Goal: Task Accomplishment & Management: Use online tool/utility

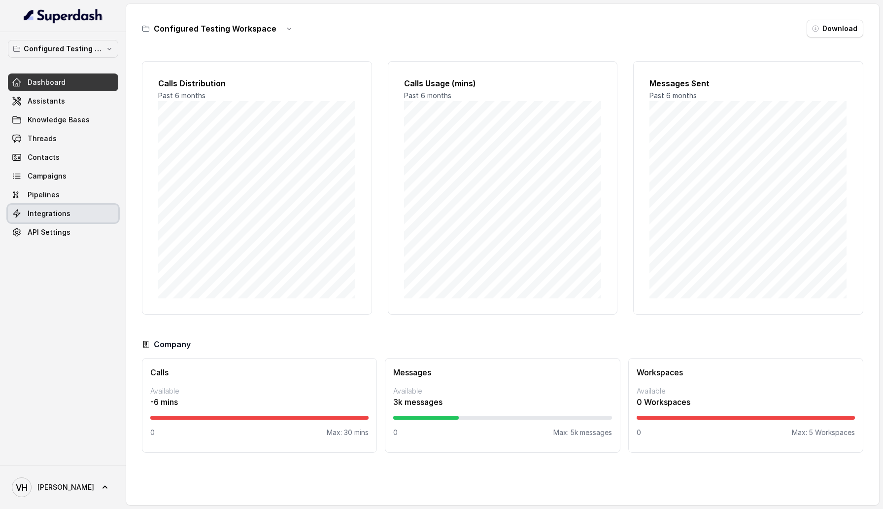
click at [72, 214] on link "Integrations" at bounding box center [63, 214] width 110 height 18
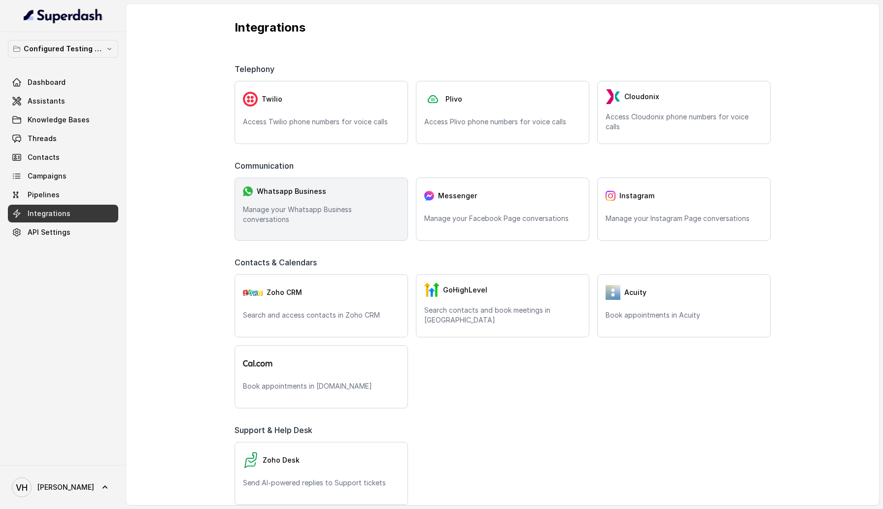
click at [356, 197] on div "Whatsapp Business" at bounding box center [321, 191] width 157 height 11
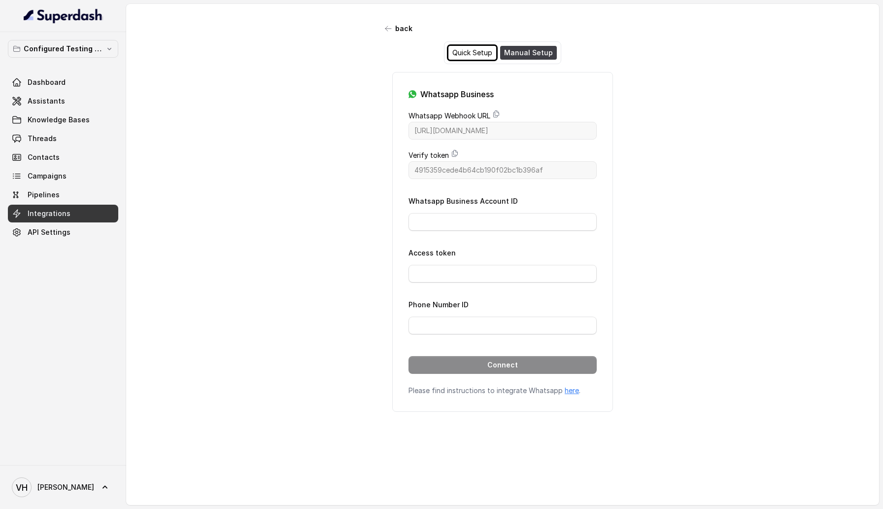
click at [478, 54] on div "Quick Setup" at bounding box center [473, 53] width 48 height 14
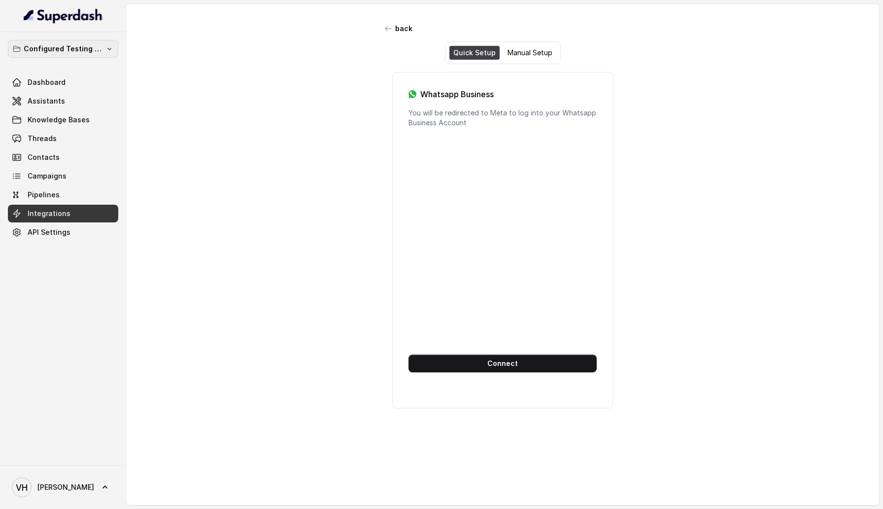
click at [87, 53] on p "Configured Testing Workspace" at bounding box center [63, 49] width 79 height 12
click at [173, 249] on div "Configured Testing Workspace Dashboard Assistants Knowledge Bases Threads Conta…" at bounding box center [441, 254] width 883 height 509
click at [77, 491] on link "VH Vivek" at bounding box center [63, 487] width 110 height 28
click at [84, 457] on div "Logout" at bounding box center [63, 459] width 84 height 12
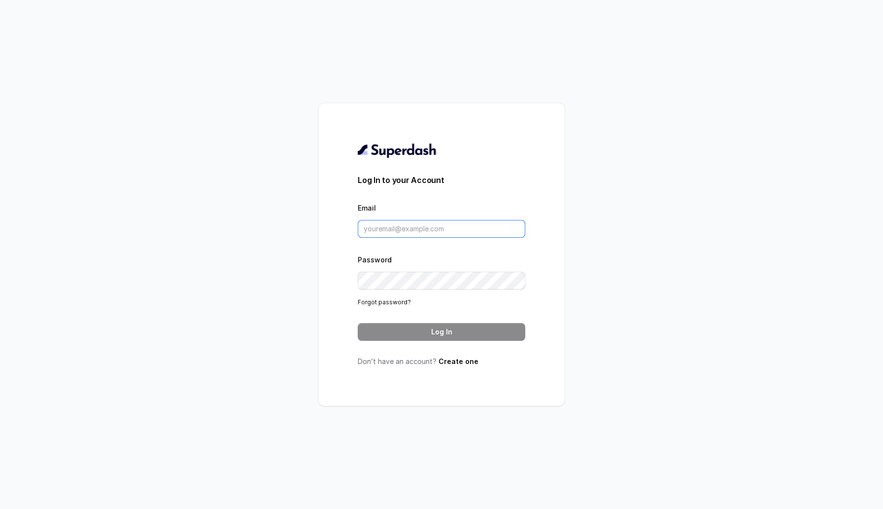
click at [404, 229] on input "Email" at bounding box center [442, 229] width 168 height 18
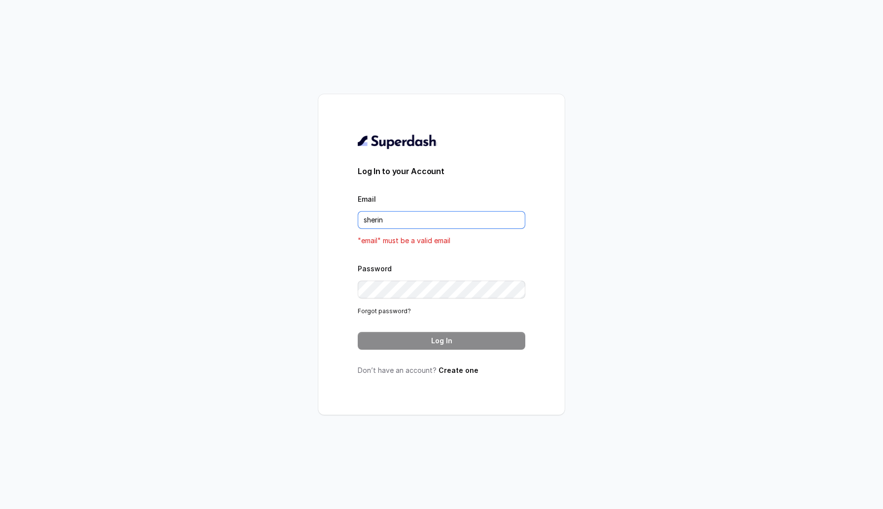
type input "sherin@trysuperdash.com"
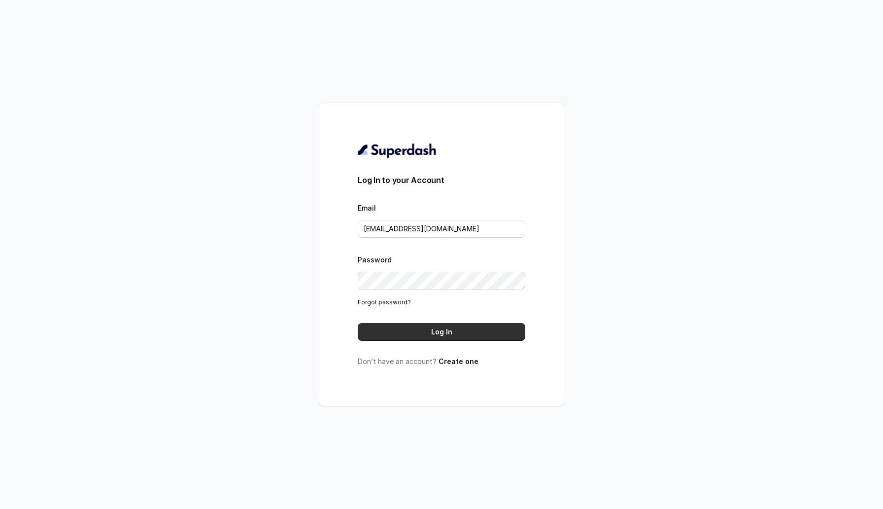
click at [381, 334] on button "Log In" at bounding box center [442, 332] width 168 height 18
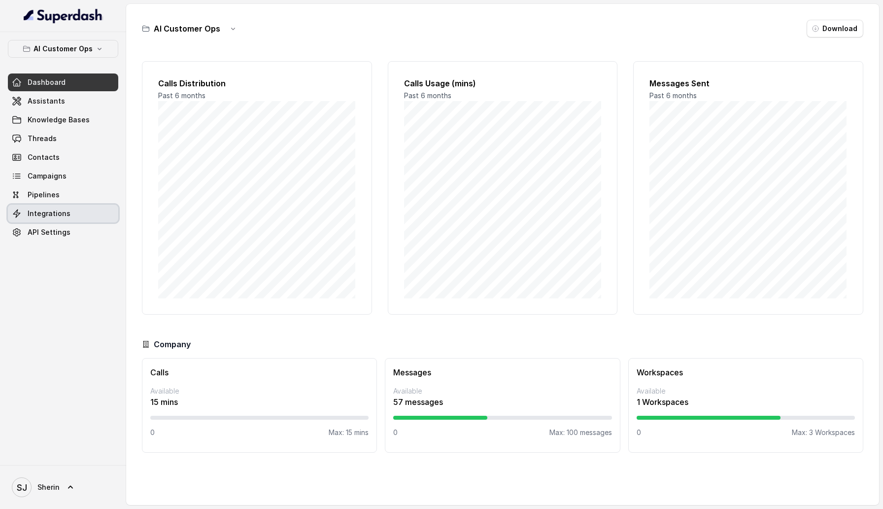
click at [63, 215] on span "Integrations" at bounding box center [49, 214] width 43 height 10
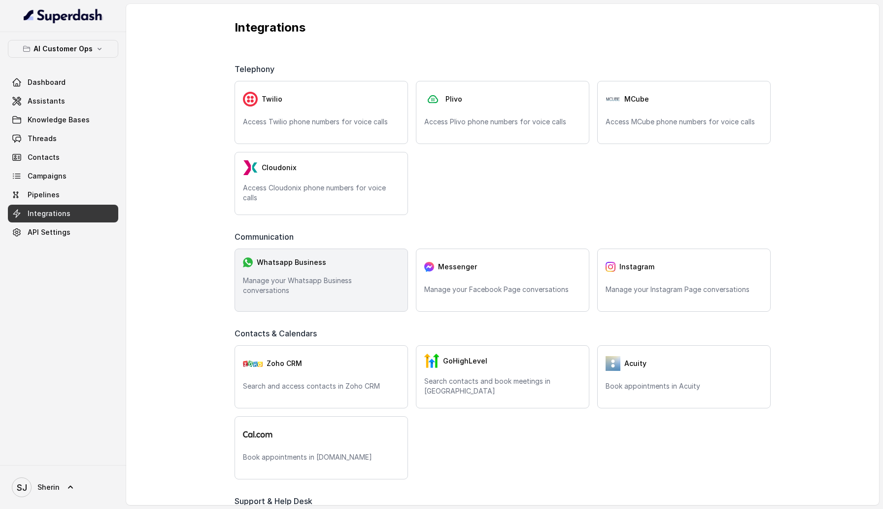
click at [301, 288] on p "Manage your Whatsapp Business conversations" at bounding box center [321, 286] width 157 height 20
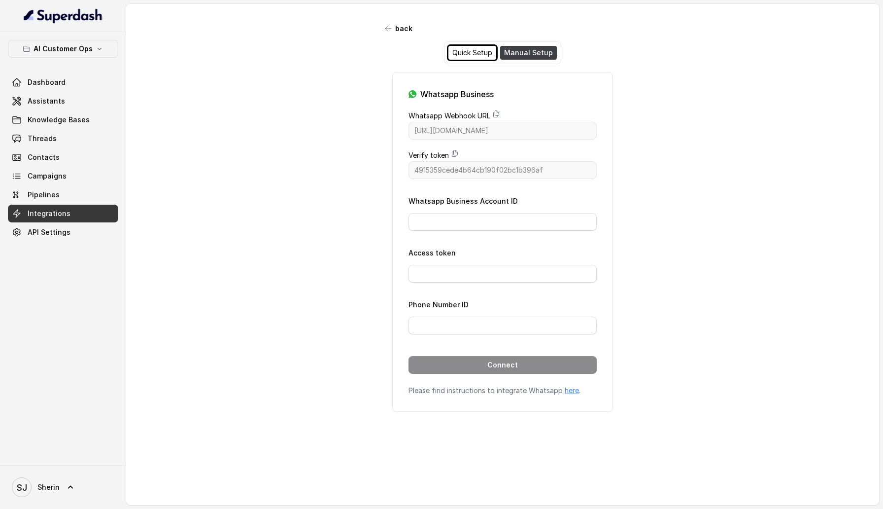
click at [481, 48] on div "Quick Setup" at bounding box center [473, 53] width 48 height 14
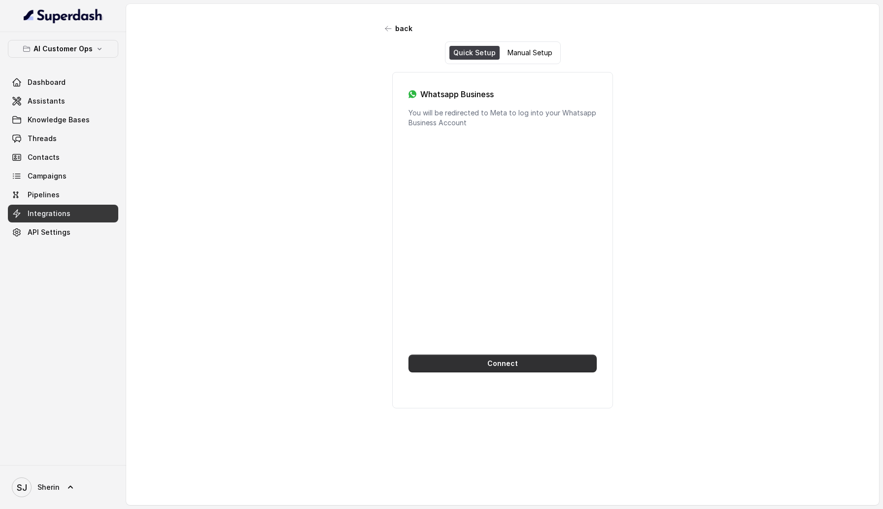
click at [503, 362] on button "Connect" at bounding box center [503, 363] width 188 height 18
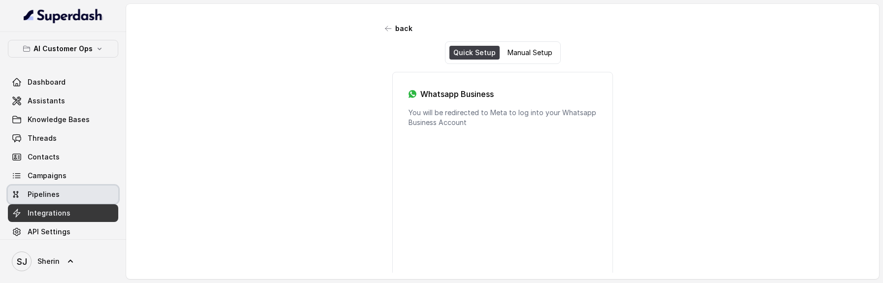
click at [71, 196] on link "Pipelines" at bounding box center [63, 195] width 110 height 18
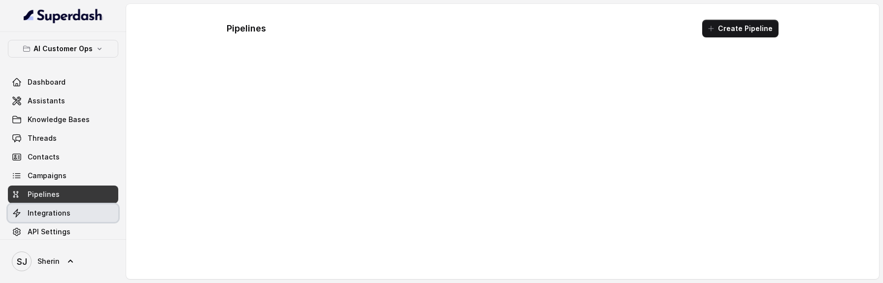
click at [71, 215] on link "Integrations" at bounding box center [63, 214] width 110 height 18
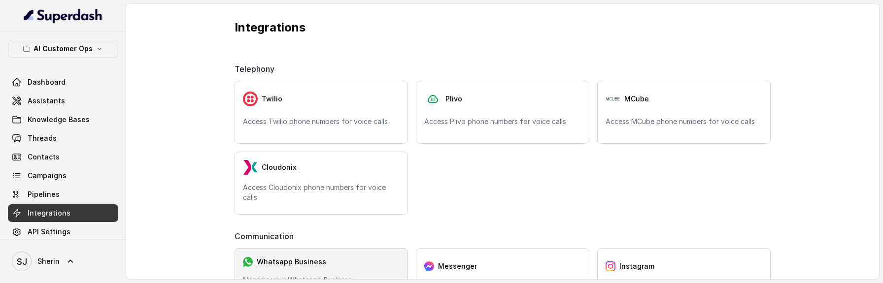
click at [336, 264] on div "Whatsapp Business" at bounding box center [321, 262] width 157 height 11
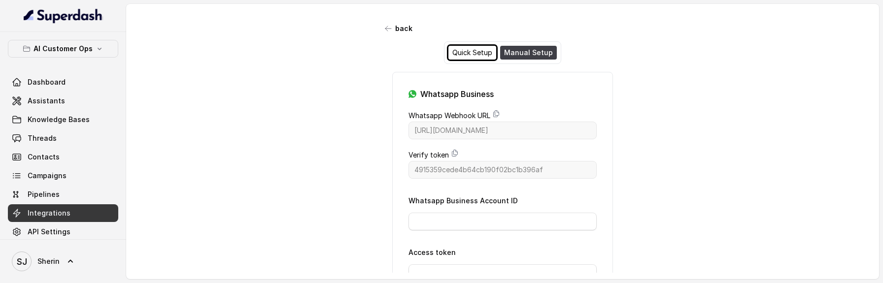
click at [477, 55] on div "Quick Setup" at bounding box center [473, 53] width 48 height 14
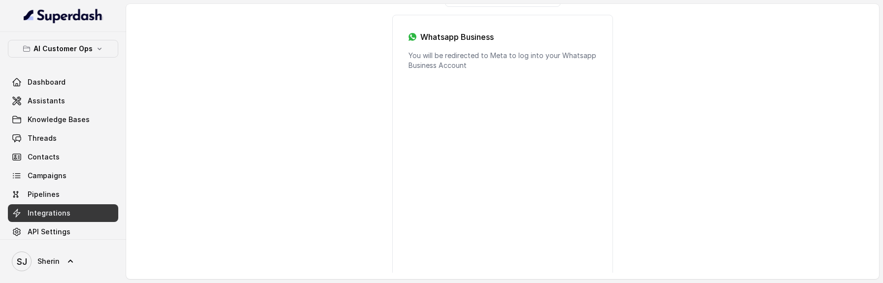
scroll to position [135, 0]
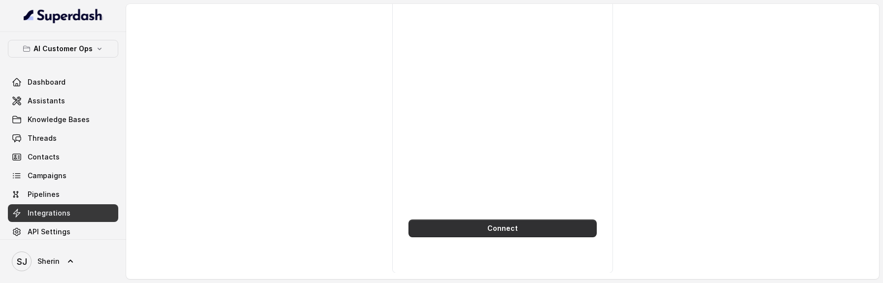
click at [486, 225] on button "Connect" at bounding box center [503, 229] width 188 height 18
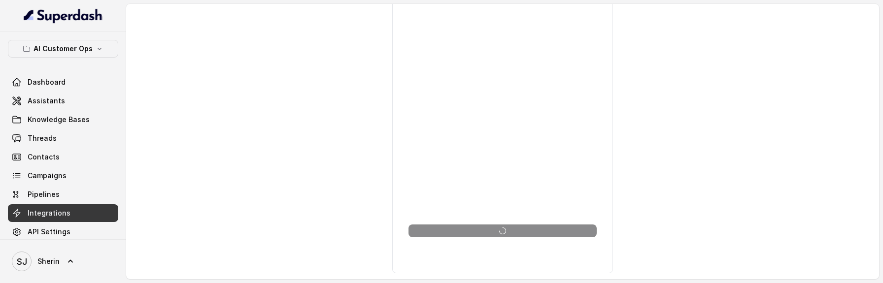
scroll to position [0, 0]
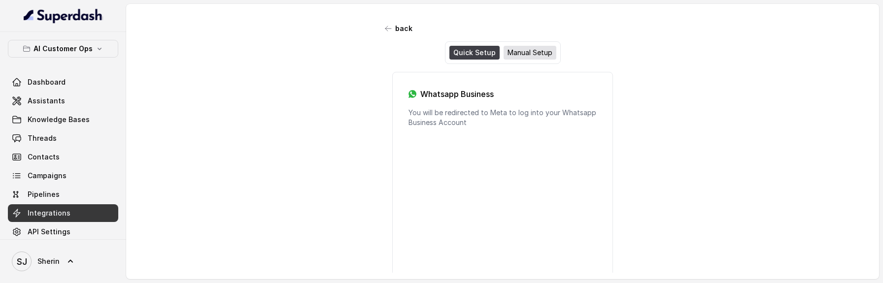
click at [515, 53] on div "Manual Setup" at bounding box center [530, 53] width 53 height 14
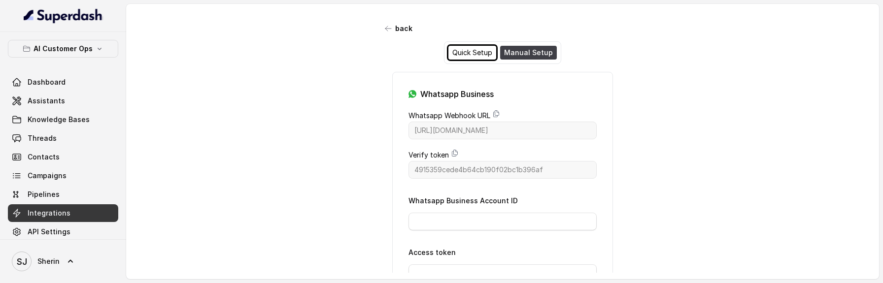
click at [475, 53] on div "Quick Setup" at bounding box center [473, 53] width 48 height 14
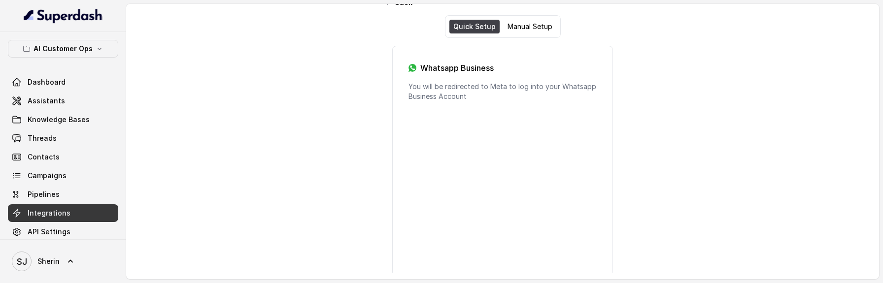
scroll to position [135, 0]
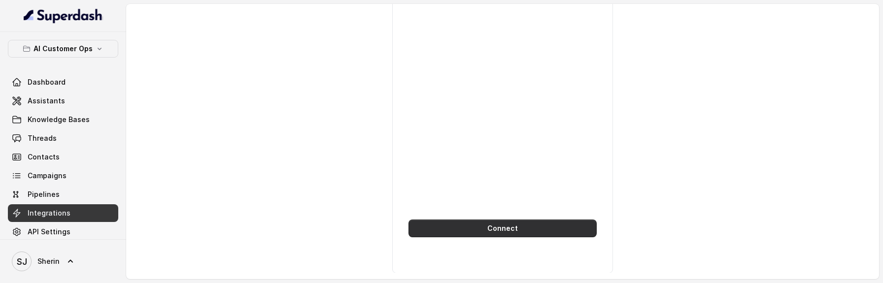
click at [505, 229] on button "Connect" at bounding box center [503, 229] width 188 height 18
click at [483, 234] on button "Connect" at bounding box center [503, 229] width 188 height 18
click at [558, 231] on button "Connect" at bounding box center [503, 229] width 188 height 18
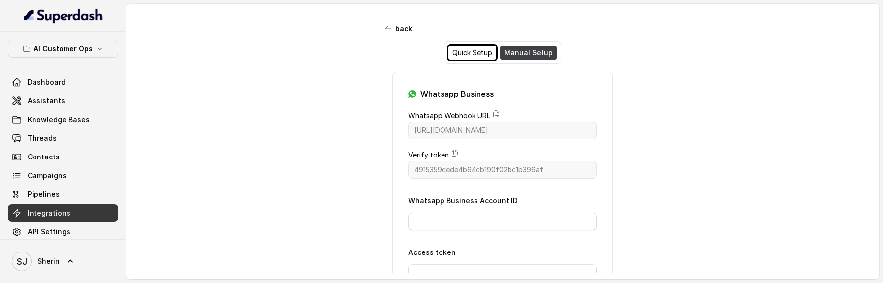
click at [483, 51] on div "Quick Setup" at bounding box center [473, 53] width 48 height 14
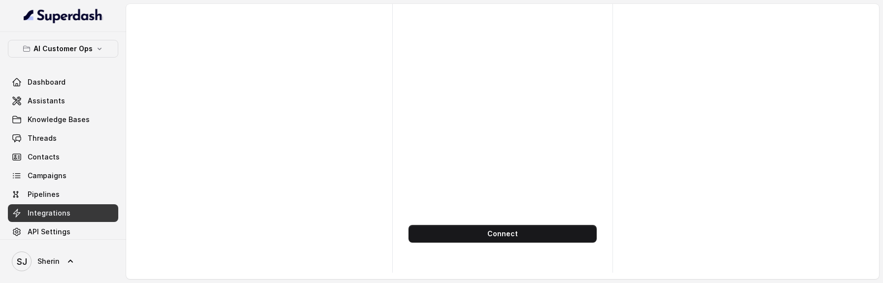
scroll to position [135, 0]
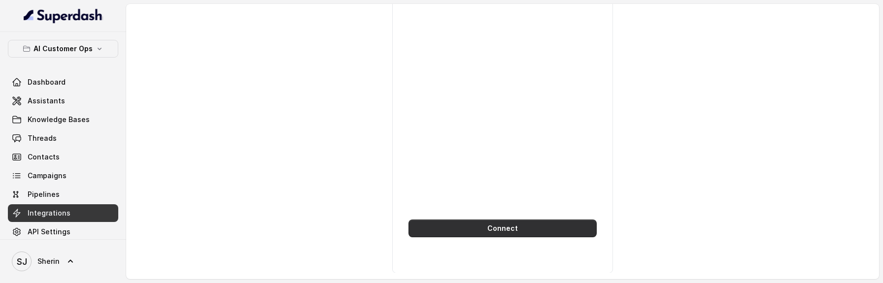
click at [495, 235] on button "Connect" at bounding box center [503, 229] width 188 height 18
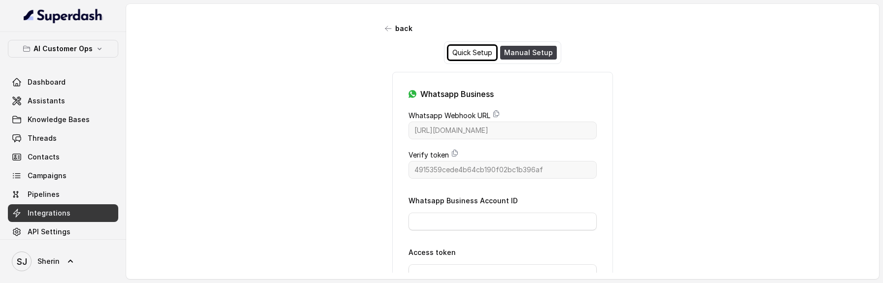
click at [473, 57] on div "Quick Setup" at bounding box center [473, 53] width 48 height 14
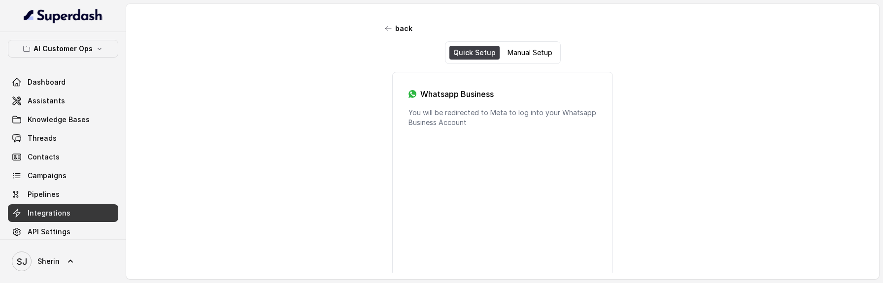
scroll to position [135, 0]
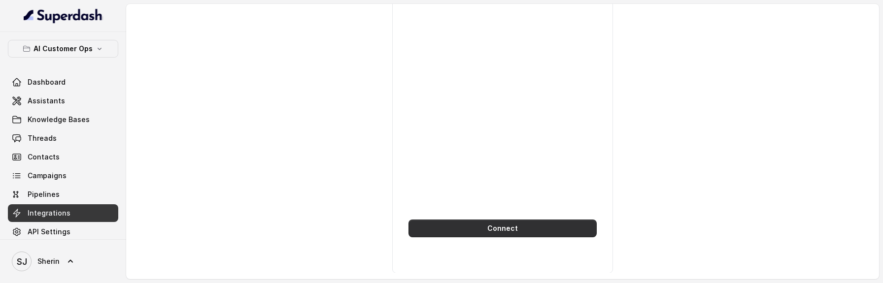
click at [481, 233] on button "Connect" at bounding box center [503, 229] width 188 height 18
click at [540, 216] on div "Whatsapp Business You will be redirected to Meta to log into your Whatsapp Busi…" at bounding box center [502, 105] width 221 height 336
click at [540, 234] on button "Connect" at bounding box center [503, 229] width 188 height 18
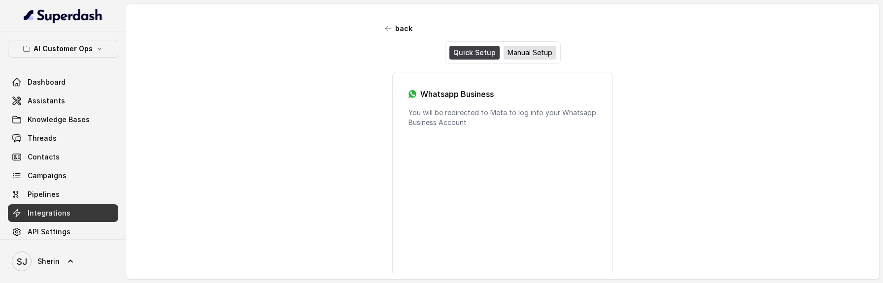
click at [516, 56] on div "Manual Setup" at bounding box center [530, 53] width 53 height 14
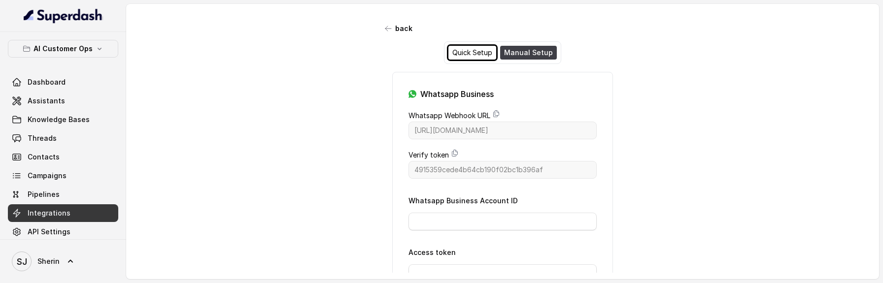
click at [471, 53] on div "Quick Setup" at bounding box center [473, 53] width 48 height 14
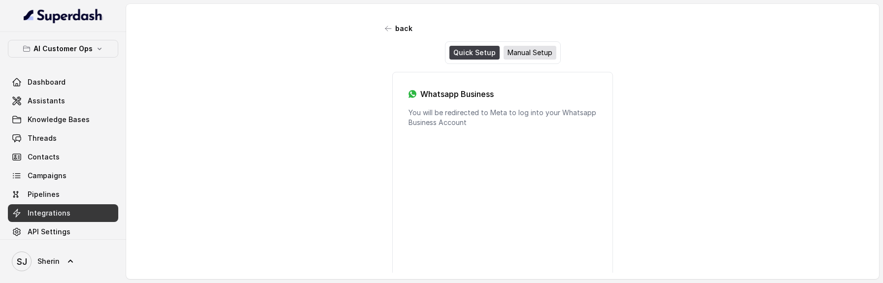
click at [529, 46] on div "Manual Setup" at bounding box center [530, 53] width 53 height 14
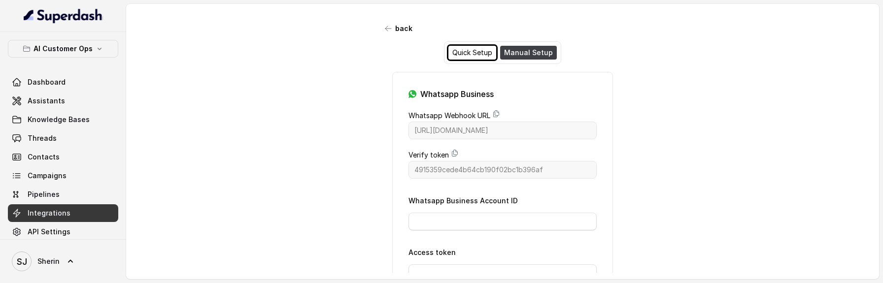
click at [472, 46] on div "Quick Setup" at bounding box center [473, 53] width 48 height 14
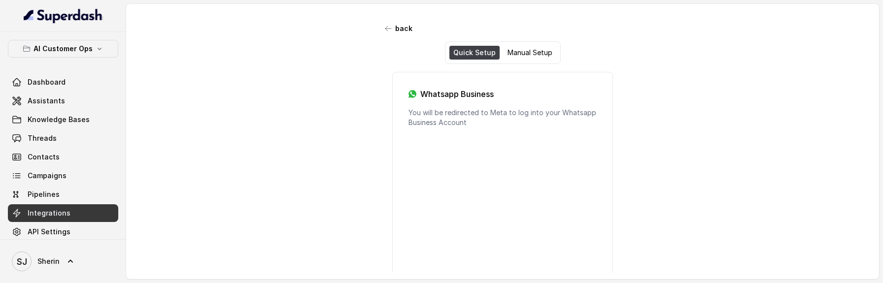
scroll to position [135, 0]
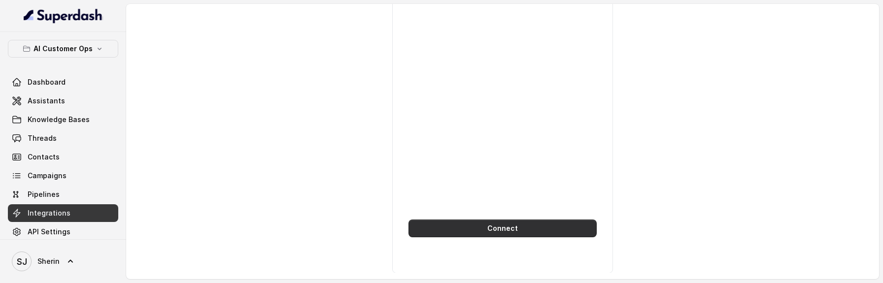
click at [511, 233] on button "Connect" at bounding box center [503, 229] width 188 height 18
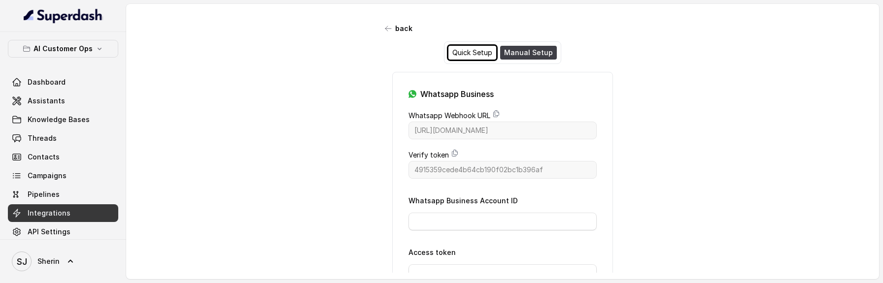
click at [472, 47] on div "Quick Setup" at bounding box center [473, 53] width 48 height 14
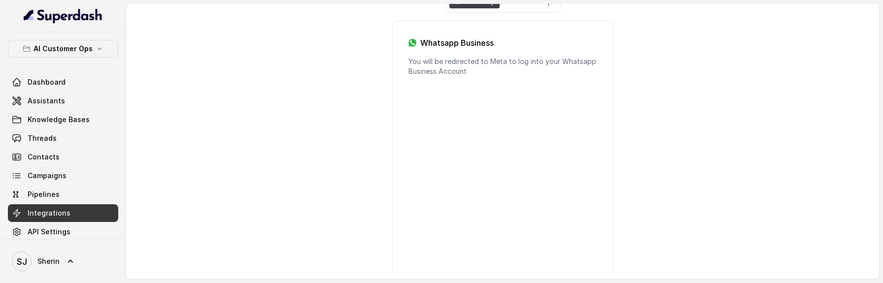
scroll to position [135, 0]
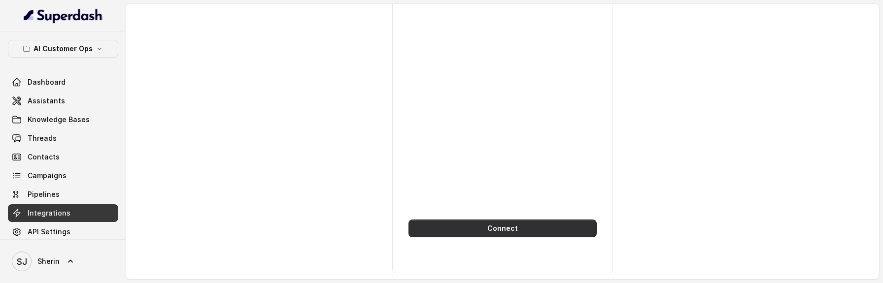
click at [510, 228] on button "Connect" at bounding box center [503, 229] width 188 height 18
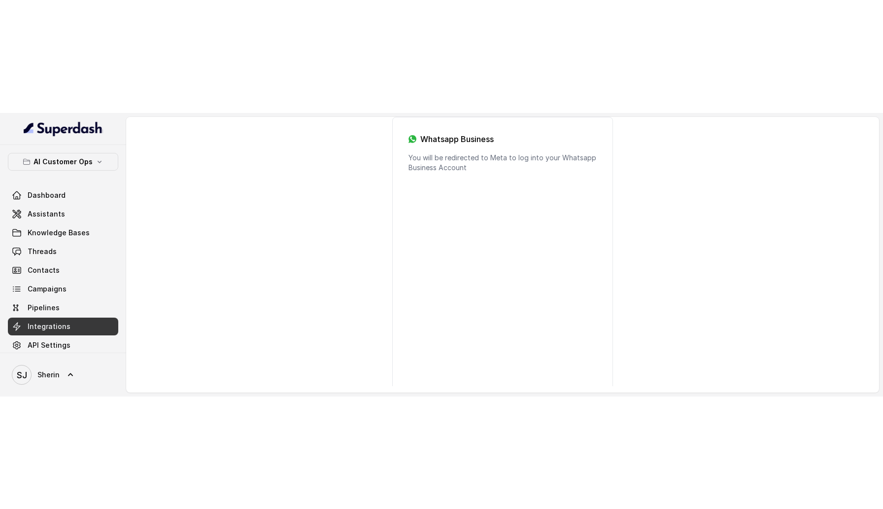
scroll to position [133, 0]
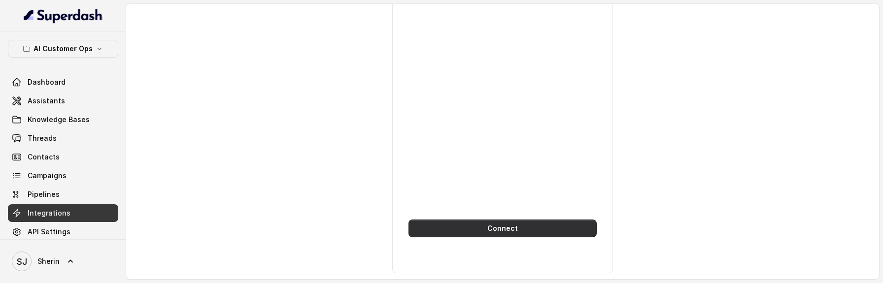
click at [470, 226] on button "Connect" at bounding box center [503, 229] width 188 height 18
click at [507, 226] on button "Connect" at bounding box center [503, 229] width 188 height 18
click at [514, 228] on button "Connect" at bounding box center [503, 229] width 188 height 18
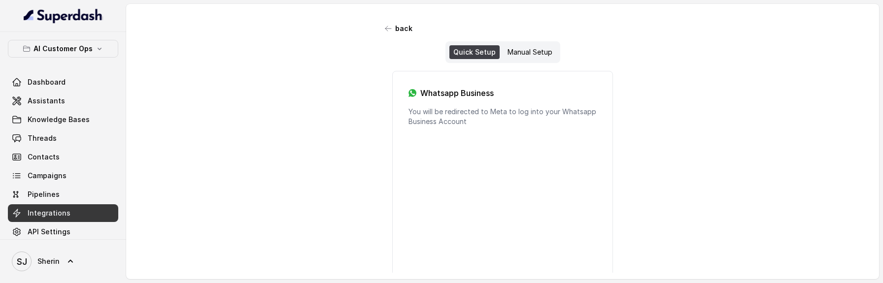
scroll to position [133, 0]
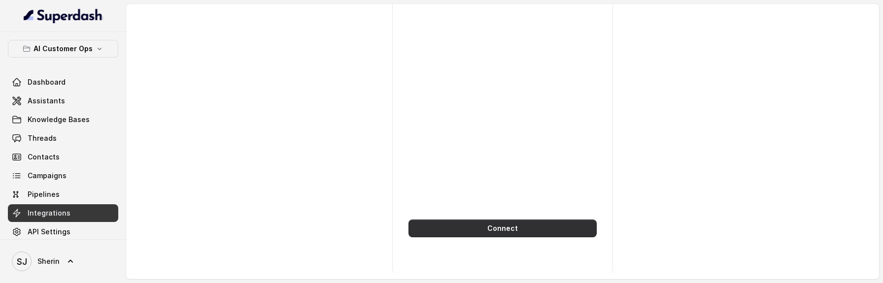
click at [511, 227] on button "Connect" at bounding box center [503, 229] width 188 height 18
click at [503, 228] on button "Connect" at bounding box center [503, 229] width 188 height 18
click at [528, 232] on button "Connect" at bounding box center [503, 229] width 188 height 18
click at [475, 235] on button "Connect" at bounding box center [503, 229] width 188 height 18
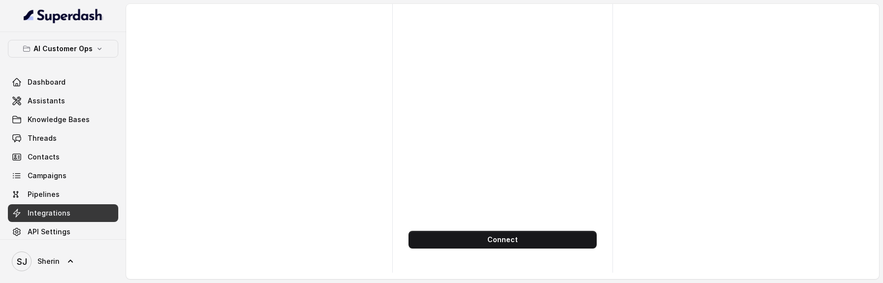
scroll to position [133, 0]
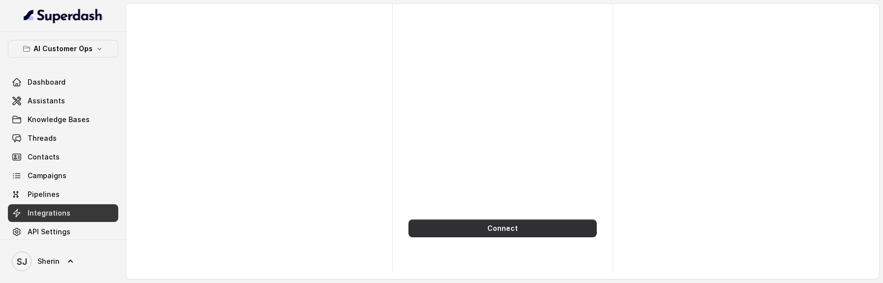
click at [512, 225] on button "Connect" at bounding box center [503, 229] width 188 height 18
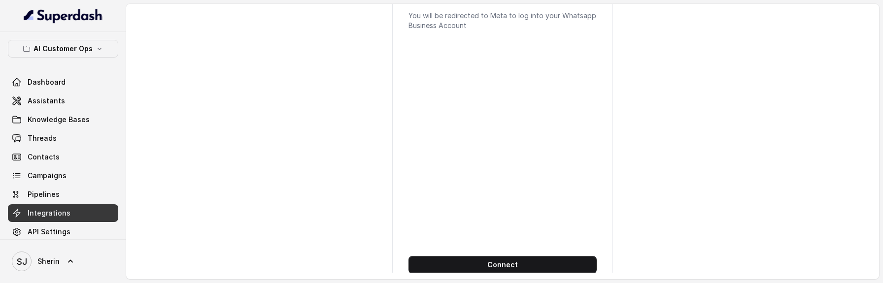
scroll to position [133, 0]
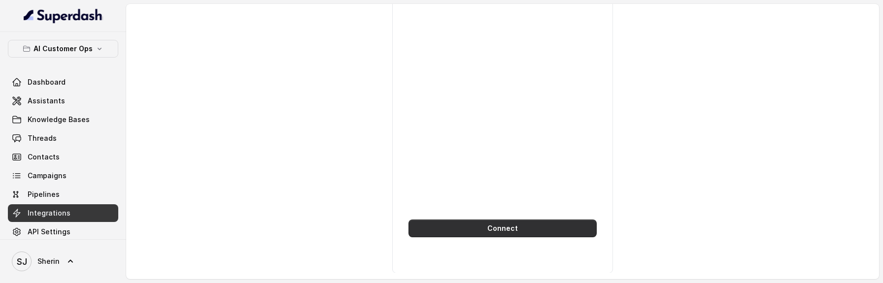
click at [509, 231] on button "Connect" at bounding box center [503, 229] width 188 height 18
